Goal: Information Seeking & Learning: Learn about a topic

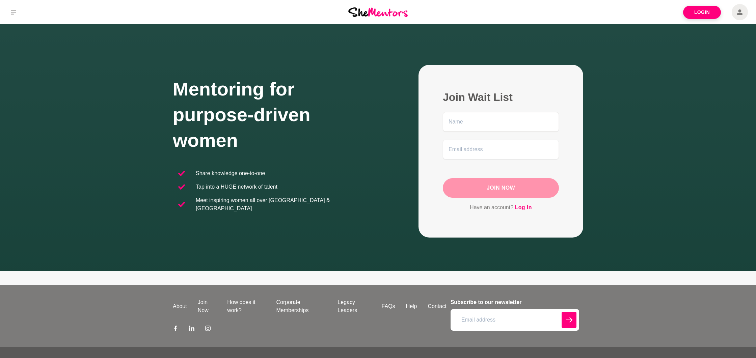
scroll to position [16, 0]
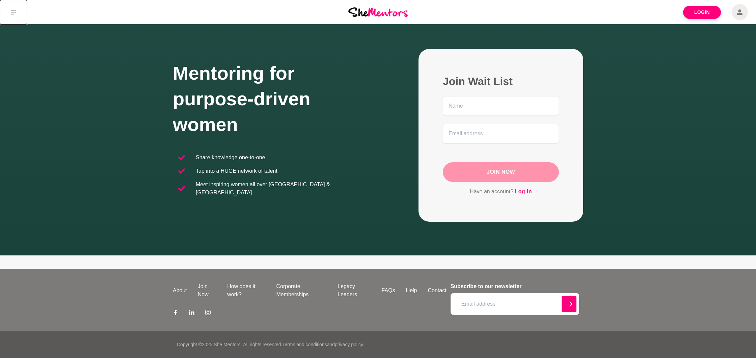
click at [11, 10] on icon at bounding box center [13, 11] width 5 height 5
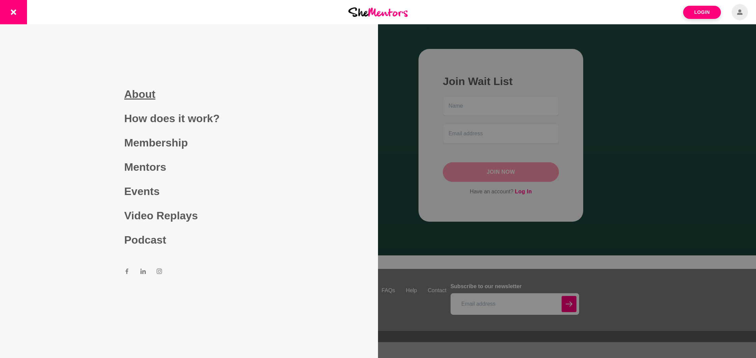
click at [149, 98] on link "About" at bounding box center [189, 94] width 130 height 24
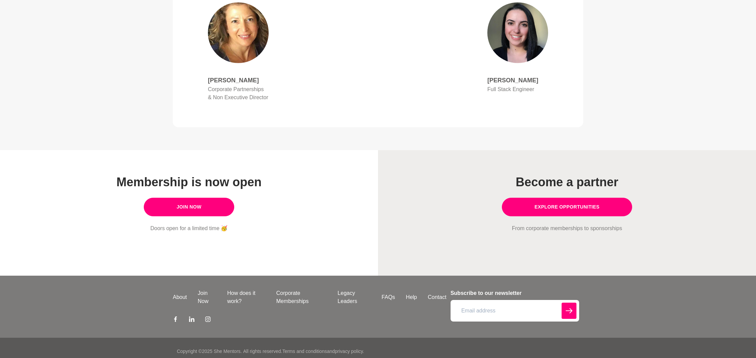
scroll to position [500, 0]
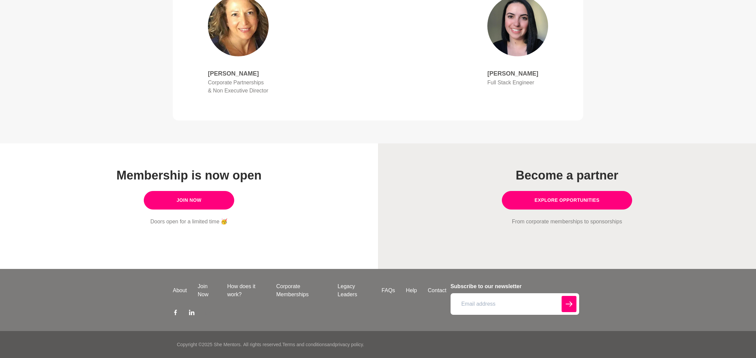
click at [206, 314] on icon at bounding box center [207, 312] width 5 height 5
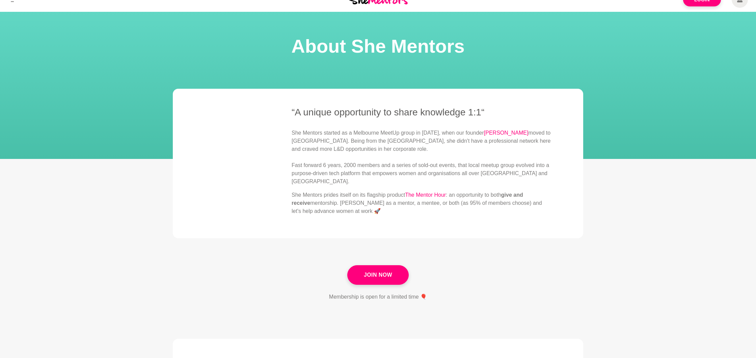
scroll to position [13, 0]
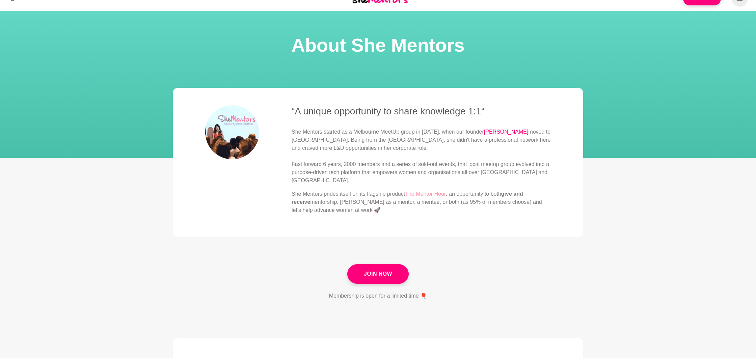
click at [419, 195] on link "The Mentor Hour" at bounding box center [425, 194] width 41 height 6
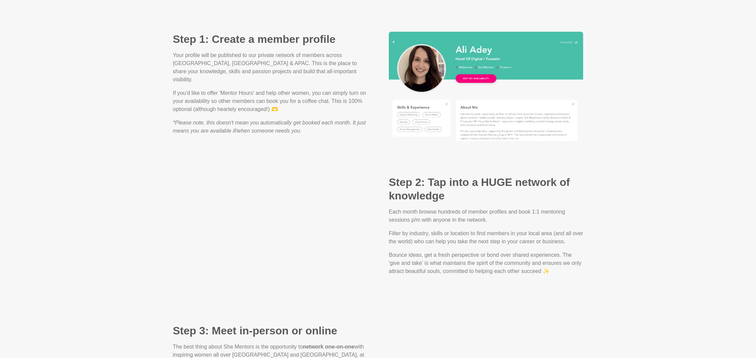
scroll to position [480, 0]
